Goal: Navigation & Orientation: Find specific page/section

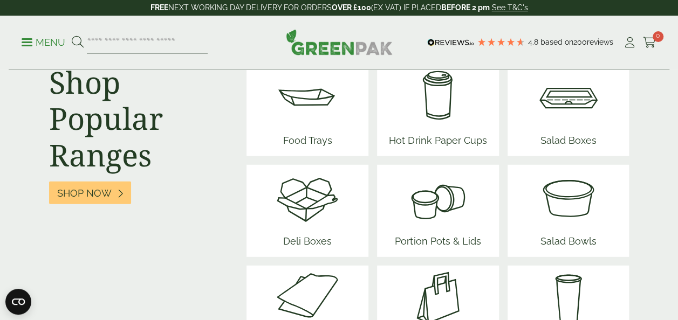
scroll to position [1434, 0]
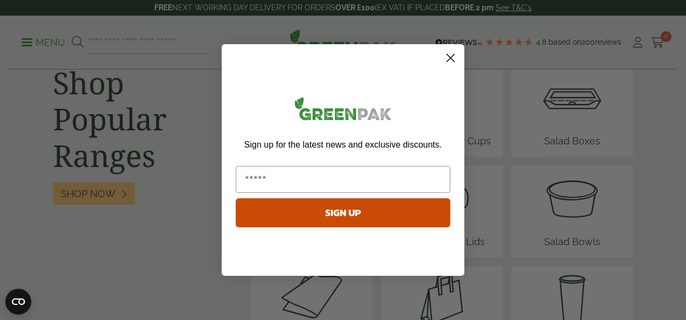
click at [452, 57] on icon "Close dialog" at bounding box center [451, 58] width 8 height 8
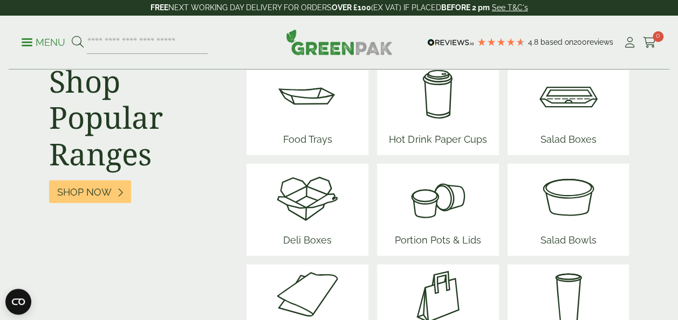
scroll to position [1436, 0]
click at [314, 231] on span "Deli Boxes" at bounding box center [307, 241] width 65 height 27
click at [320, 115] on img at bounding box center [307, 95] width 65 height 65
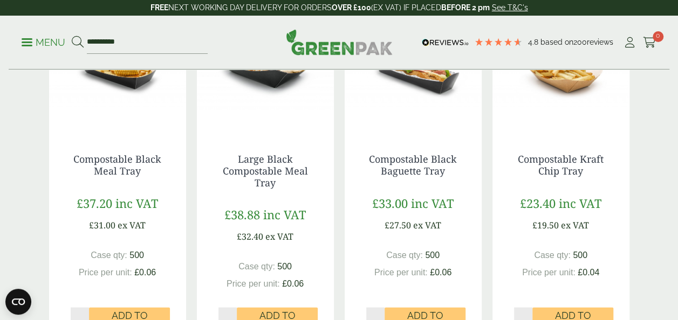
scroll to position [1053, 0]
